Goal: Use online tool/utility: Utilize a website feature to perform a specific function

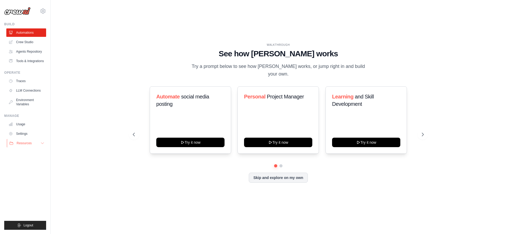
click at [29, 143] on span "Resources" at bounding box center [24, 143] width 15 height 4
click at [267, 174] on button "Skip and explore on my own" at bounding box center [278, 177] width 59 height 10
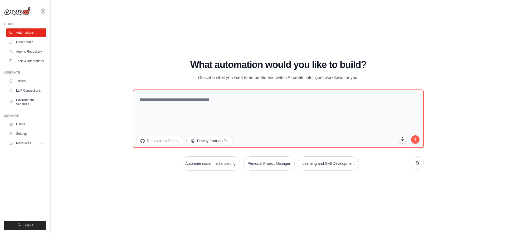
click at [267, 174] on div "WALKTHROUGH See how CrewAI works Try a prompt below to see how CrewAI works, or…" at bounding box center [279, 117] width 304 height 115
click at [26, 42] on link "Crew Studio" at bounding box center [27, 42] width 40 height 8
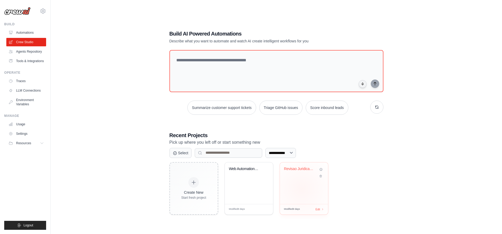
click at [301, 189] on div "Revisao Juridica FIDC FIAGRO - Taxo..." at bounding box center [304, 184] width 48 height 42
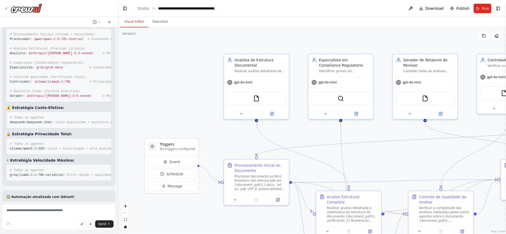
scroll to position [5009, 0]
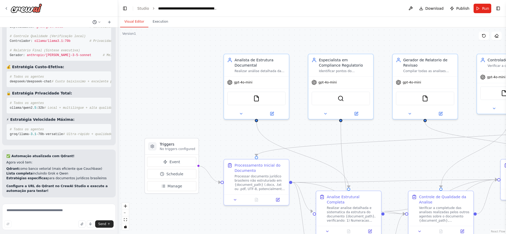
click at [99, 23] on icon at bounding box center [99, 22] width 3 height 3
click at [99, 23] on div at bounding box center [59, 117] width 118 height 234
click at [59, 125] on pre "# Todos os agentes groq/llama- 3.1 -70b-versatile # Ultra-rápido + qualidade" at bounding box center [58, 132] width 105 height 16
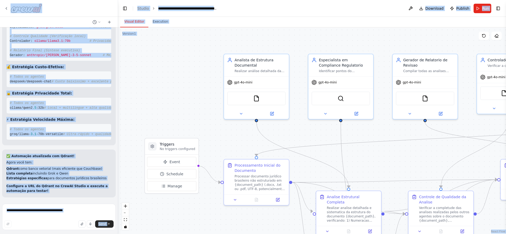
click at [60, 128] on pre "# Todos os agentes groq/llama- 3.1 -70b-versatile # Ultra-rápido + qualidade" at bounding box center [58, 132] width 105 height 16
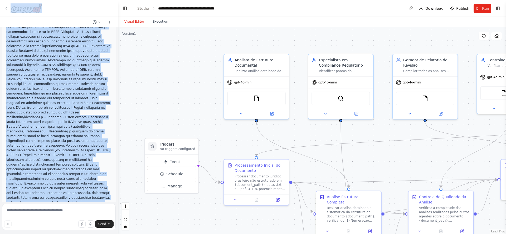
scroll to position [0, 0]
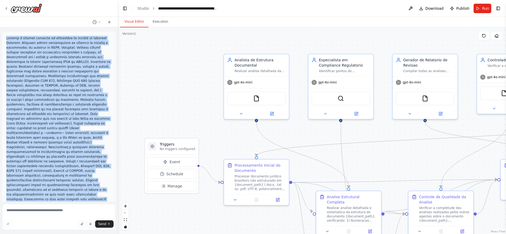
drag, startPoint x: 76, startPoint y: 194, endPoint x: 7, endPoint y: 36, distance: 172.1
click at [7, 36] on div "▶ Thought process I understand you're looking for legal document review assista…" at bounding box center [59, 114] width 118 height 174
copy div "Loremip d sitamet consecte ad elitseddoe te incidid ut laboreet Dolorem: Aliqua…"
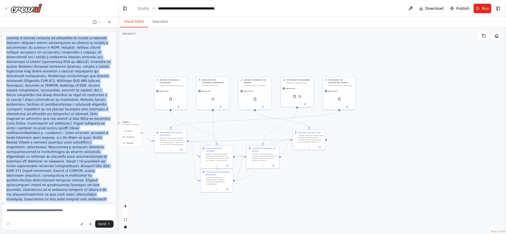
drag, startPoint x: 420, startPoint y: 106, endPoint x: 243, endPoint y: 125, distance: 178.7
click at [243, 125] on div ".deletable-edge-delete-btn { width: 20px; height: 20px; border: 0px solid #ffff…" at bounding box center [312, 130] width 388 height 207
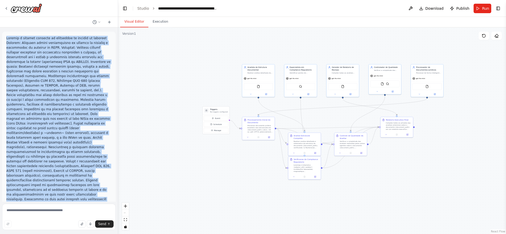
drag, startPoint x: 362, startPoint y: 131, endPoint x: 450, endPoint y: 118, distance: 88.7
click at [450, 118] on div ".deletable-edge-delete-btn { width: 20px; height: 20px; border: 0px solid #ffff…" at bounding box center [312, 130] width 388 height 207
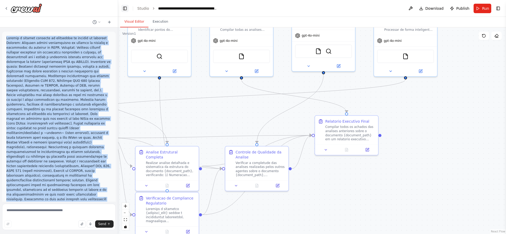
click at [124, 8] on button "Toggle Left Sidebar" at bounding box center [124, 8] width 7 height 7
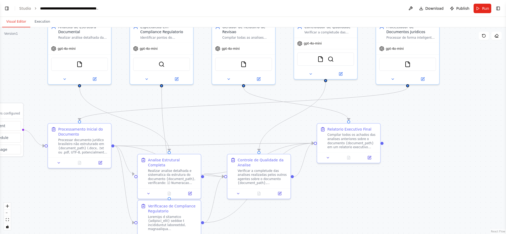
click at [447, 114] on div ".deletable-edge-delete-btn { width: 20px; height: 20px; border: 0px solid #ffff…" at bounding box center [253, 130] width 506 height 207
drag, startPoint x: 416, startPoint y: 109, endPoint x: 437, endPoint y: 112, distance: 20.6
click at [437, 112] on div ".deletable-edge-delete-btn { width: 20px; height: 20px; border: 0px solid #ffff…" at bounding box center [253, 130] width 506 height 207
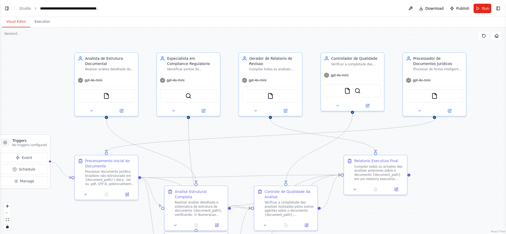
click at [442, 150] on div ".deletable-edge-delete-btn { width: 20px; height: 20px; border: 0px solid #ffff…" at bounding box center [253, 130] width 506 height 207
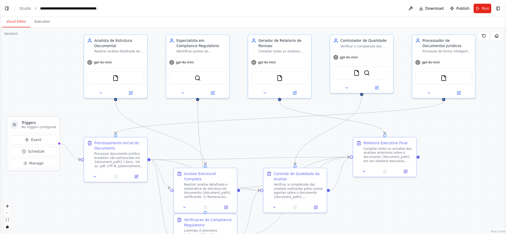
drag, startPoint x: 252, startPoint y: 146, endPoint x: 262, endPoint y: 128, distance: 20.2
click at [262, 128] on div ".deletable-edge-delete-btn { width: 20px; height: 20px; border: 0px solid #ffff…" at bounding box center [253, 130] width 506 height 207
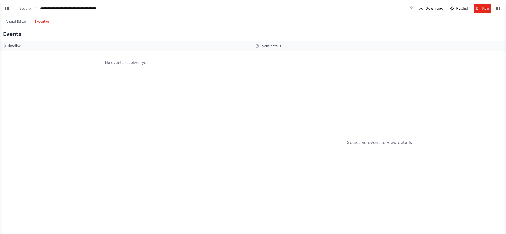
click at [34, 22] on button "Execution" at bounding box center [42, 21] width 24 height 11
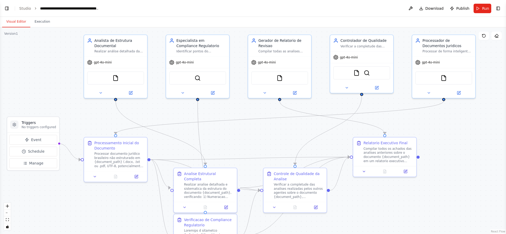
click at [15, 21] on button "Visual Editor" at bounding box center [16, 21] width 28 height 11
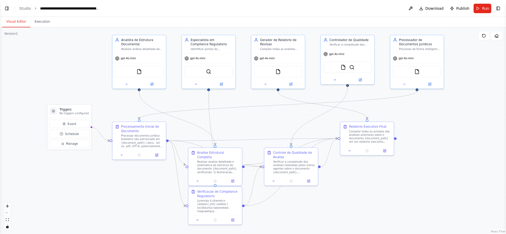
drag, startPoint x: 242, startPoint y: 147, endPoint x: 268, endPoint y: 120, distance: 37.5
click at [268, 120] on div ".deletable-edge-delete-btn { width: 20px; height: 20px; border: 0px solid #ffff…" at bounding box center [253, 130] width 506 height 207
